Goal: Task Accomplishment & Management: Manage account settings

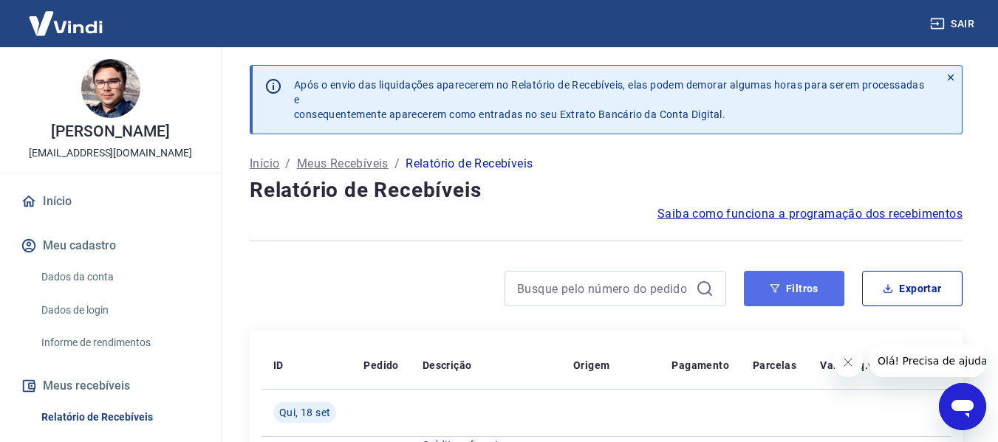
click at [778, 286] on icon "button" at bounding box center [774, 289] width 10 height 10
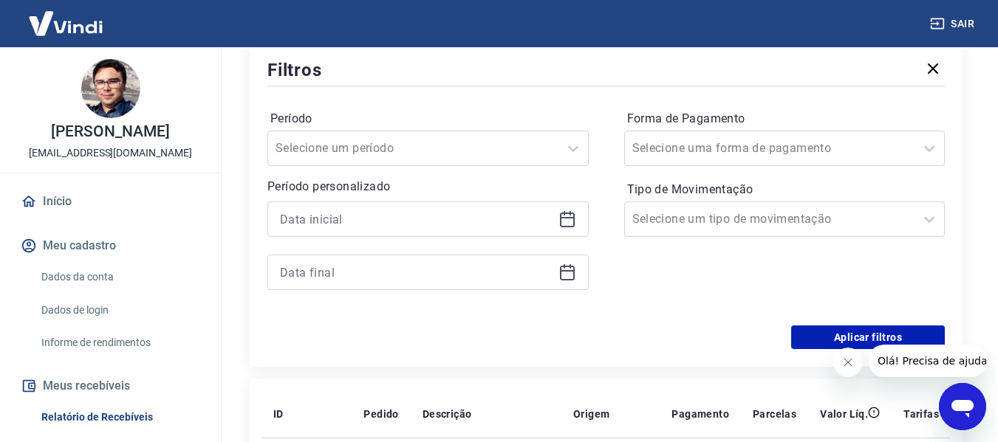
scroll to position [295, 0]
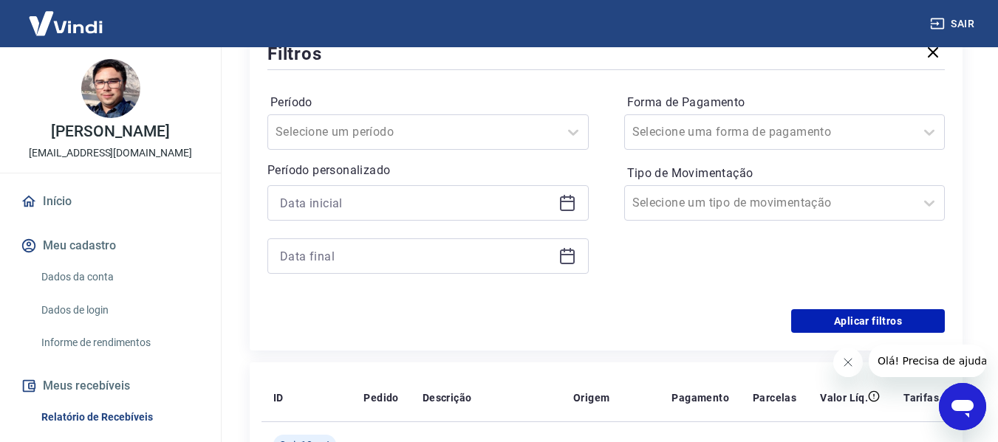
click at [570, 203] on icon at bounding box center [567, 203] width 18 height 18
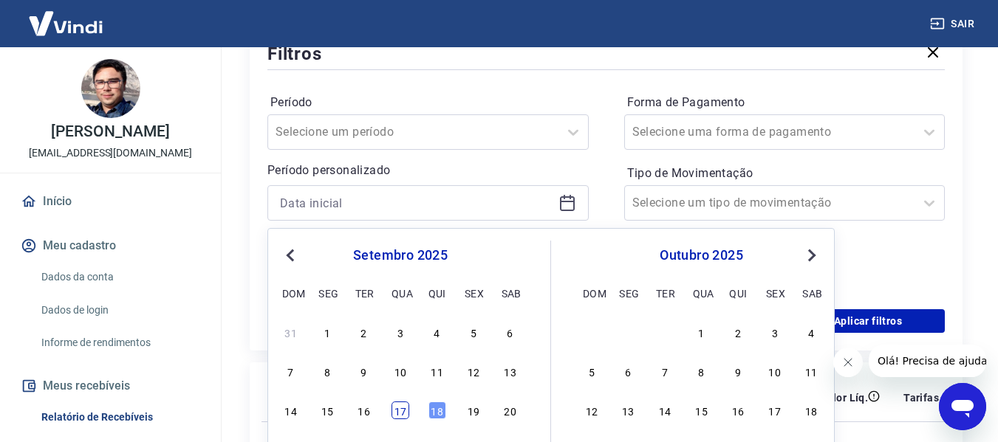
click at [400, 414] on div "17" at bounding box center [400, 411] width 18 height 18
type input "[DATE]"
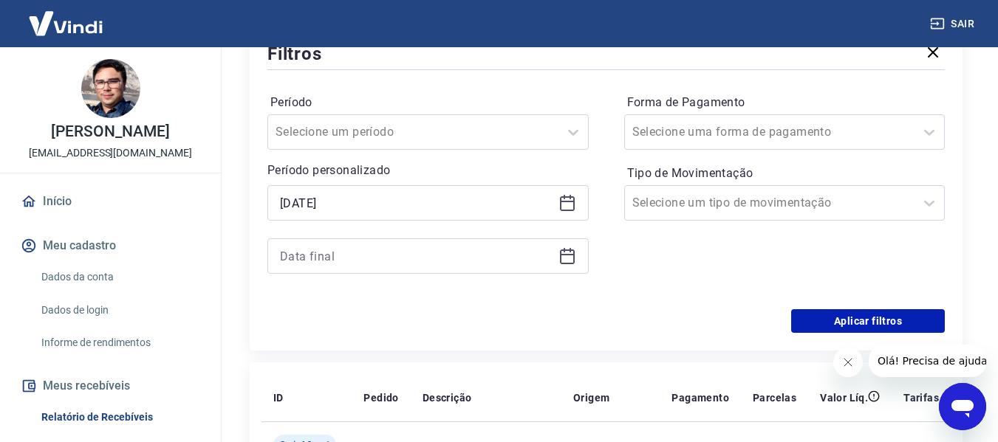
click at [570, 255] on icon at bounding box center [567, 254] width 15 height 1
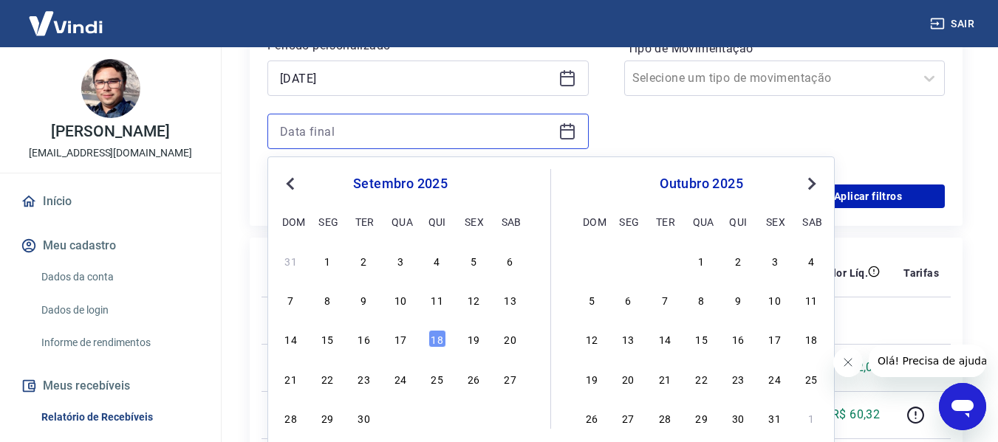
scroll to position [443, 0]
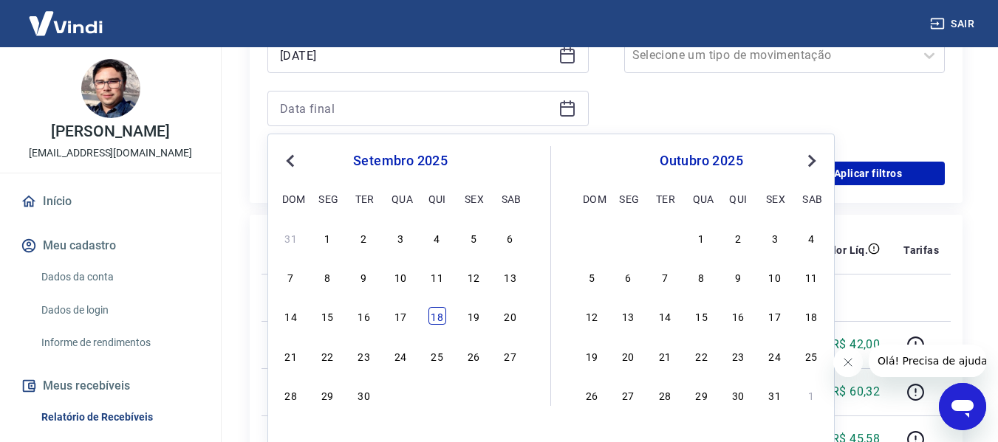
click at [436, 320] on div "18" at bounding box center [437, 316] width 18 height 18
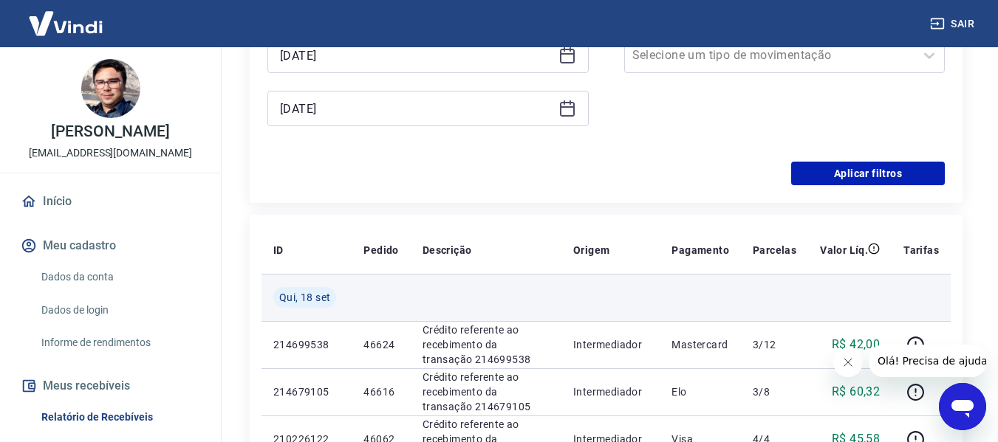
type input "[DATE]"
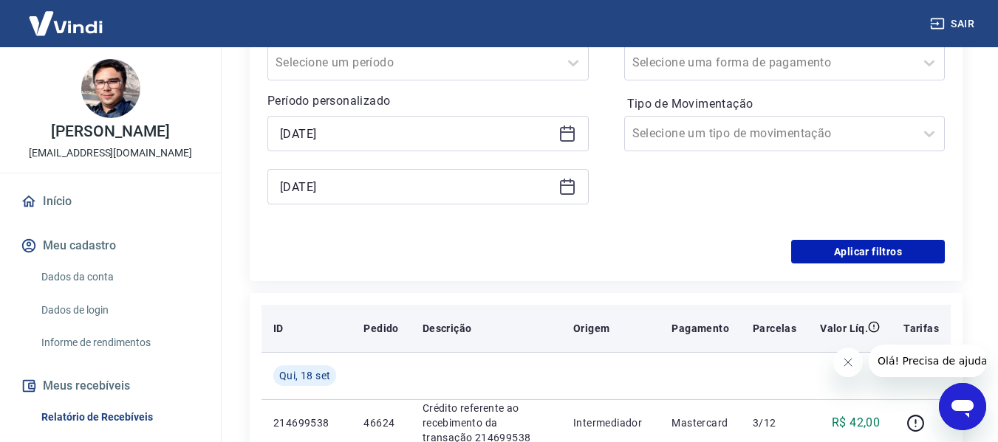
scroll to position [295, 0]
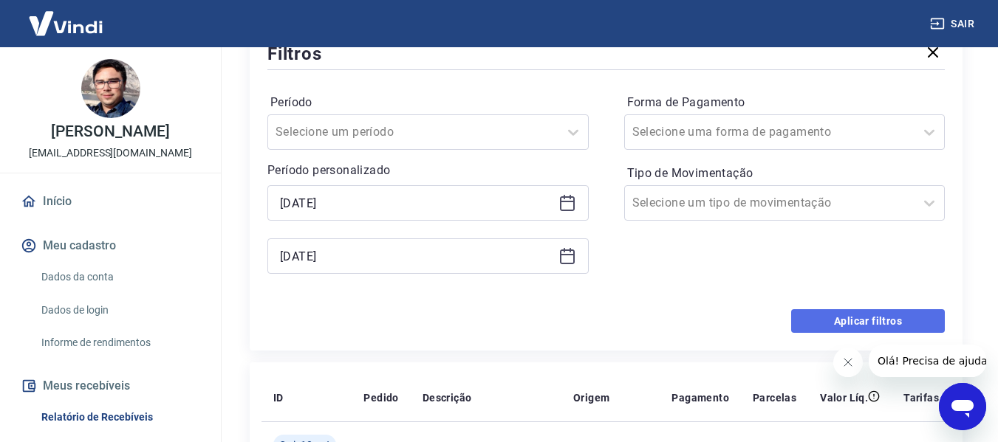
click at [814, 325] on button "Aplicar filtros" at bounding box center [868, 321] width 154 height 24
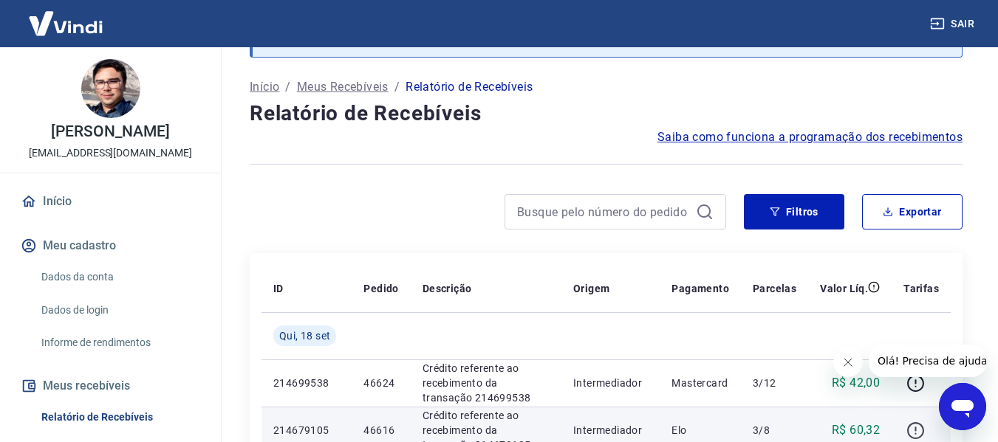
scroll to position [295, 0]
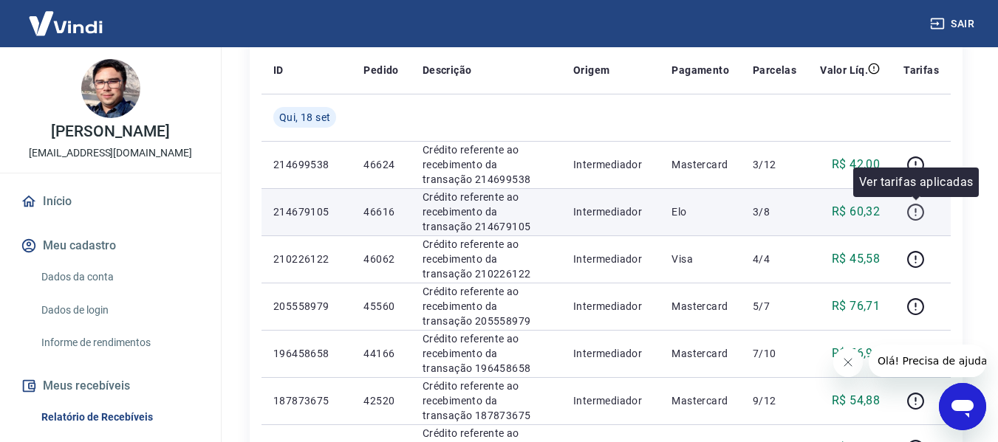
click at [907, 209] on icon "button" at bounding box center [915, 212] width 18 height 18
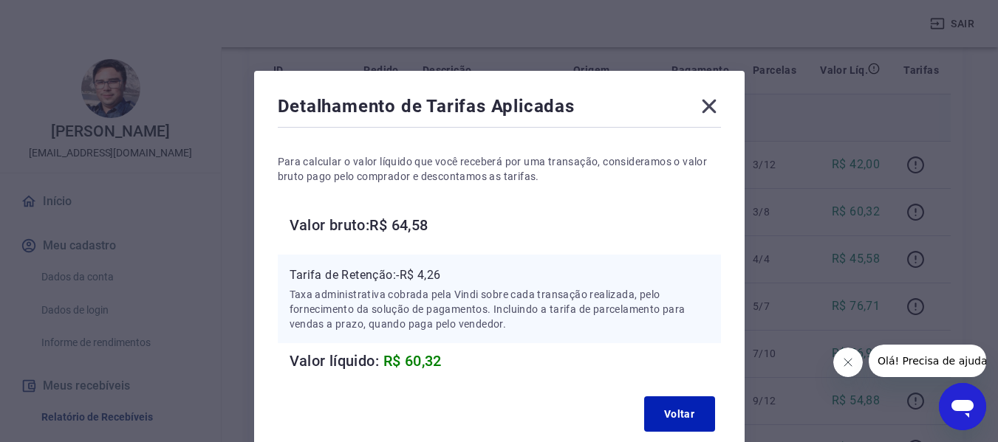
drag, startPoint x: 703, startPoint y: 106, endPoint x: 710, endPoint y: 103, distance: 7.7
click at [704, 106] on icon at bounding box center [709, 107] width 24 height 24
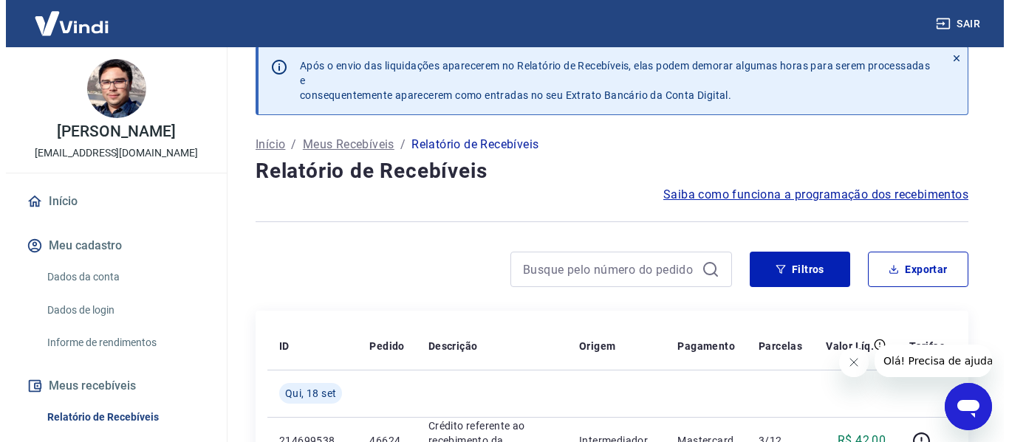
scroll to position [0, 0]
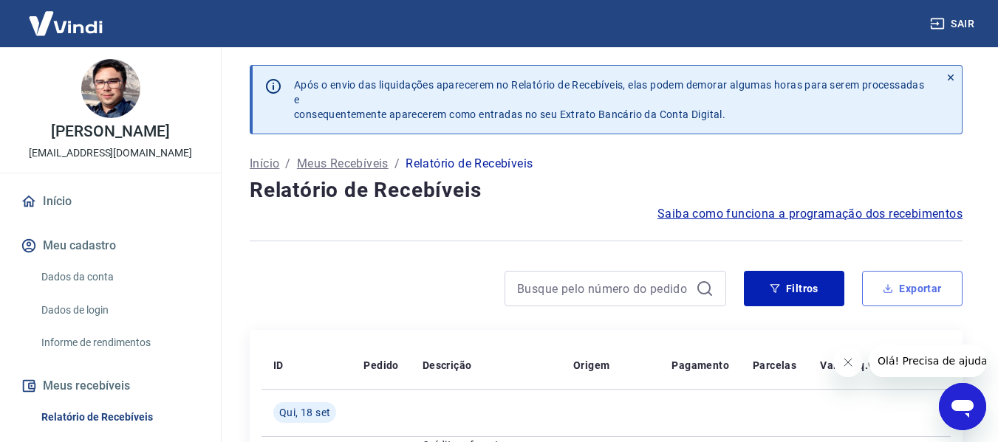
click at [924, 283] on button "Exportar" at bounding box center [912, 288] width 100 height 35
type input "[DATE]"
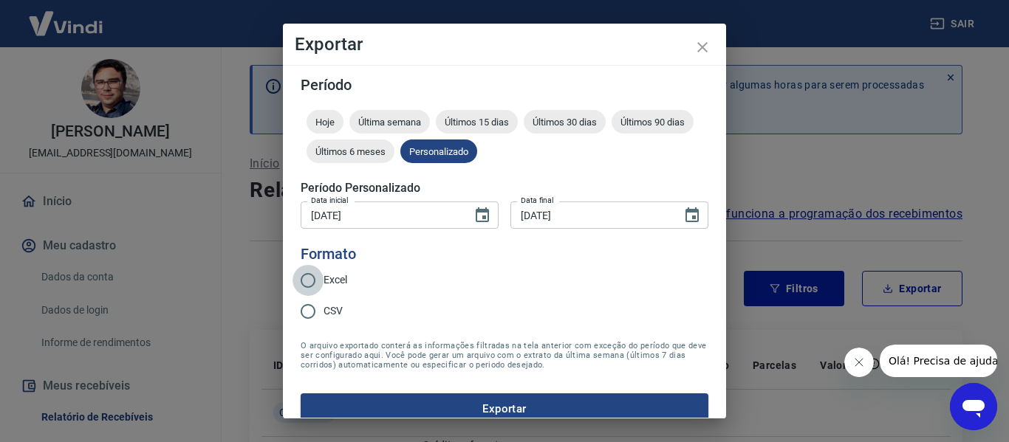
click at [313, 275] on input "Excel" at bounding box center [307, 280] width 31 height 31
radio input "true"
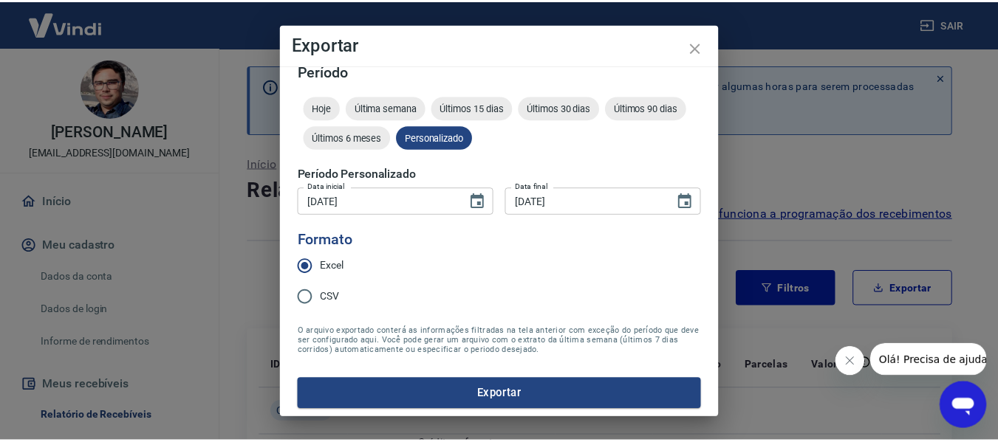
scroll to position [18, 0]
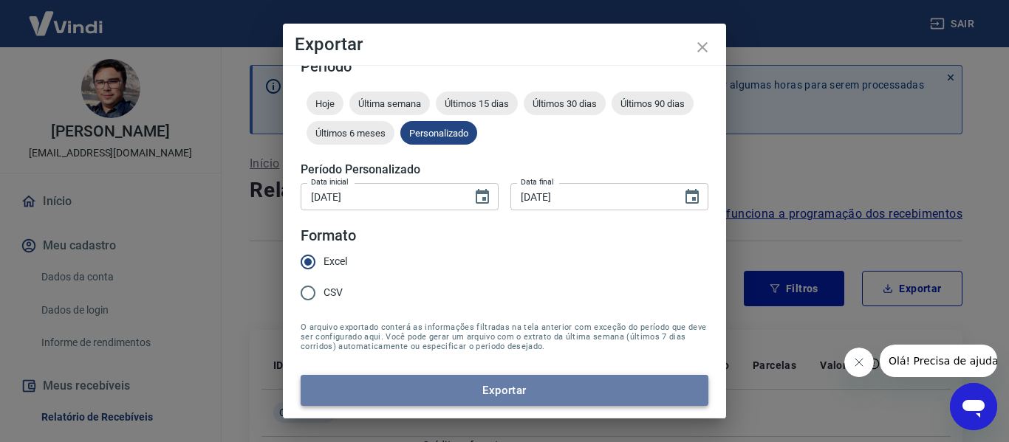
click at [535, 389] on button "Exportar" at bounding box center [505, 390] width 408 height 31
